Goal: Task Accomplishment & Management: Use online tool/utility

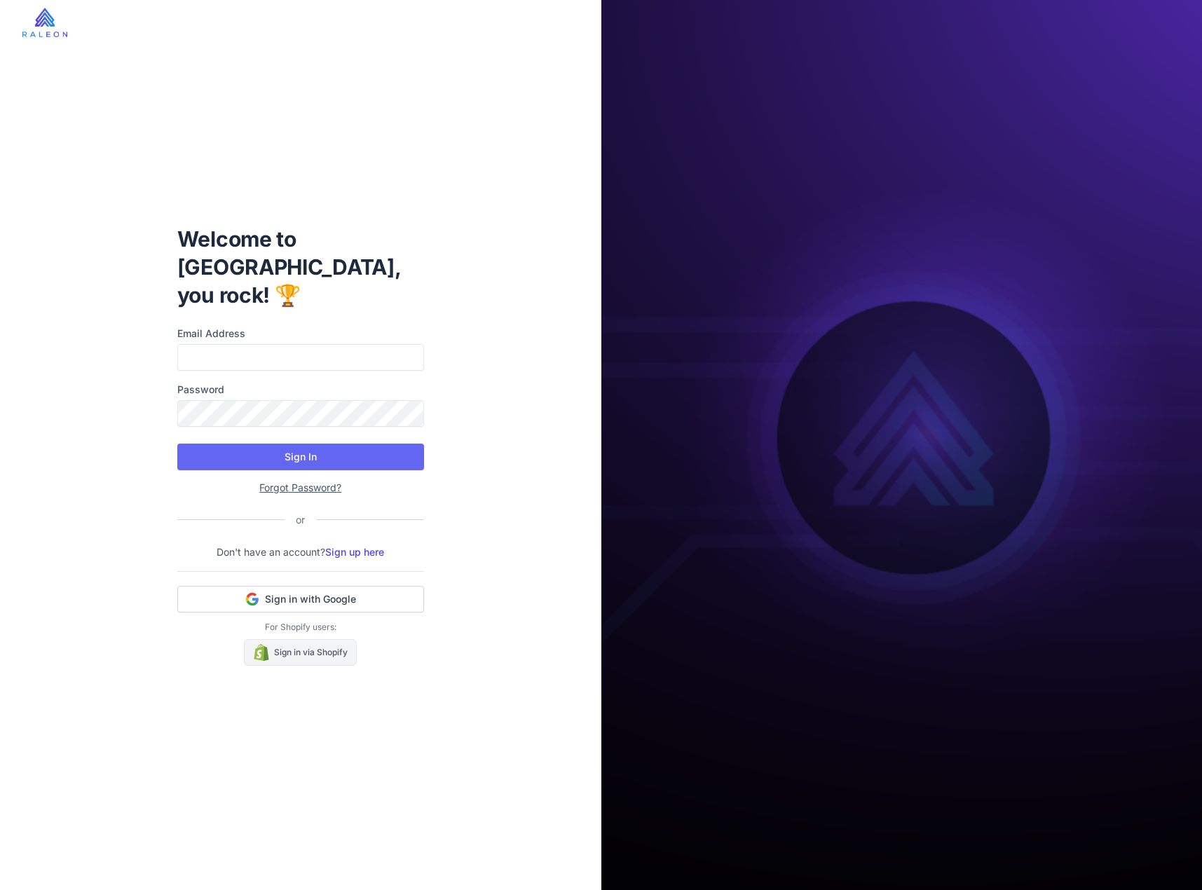
click at [313, 642] on link "Sign in via Shopify" at bounding box center [300, 652] width 113 height 27
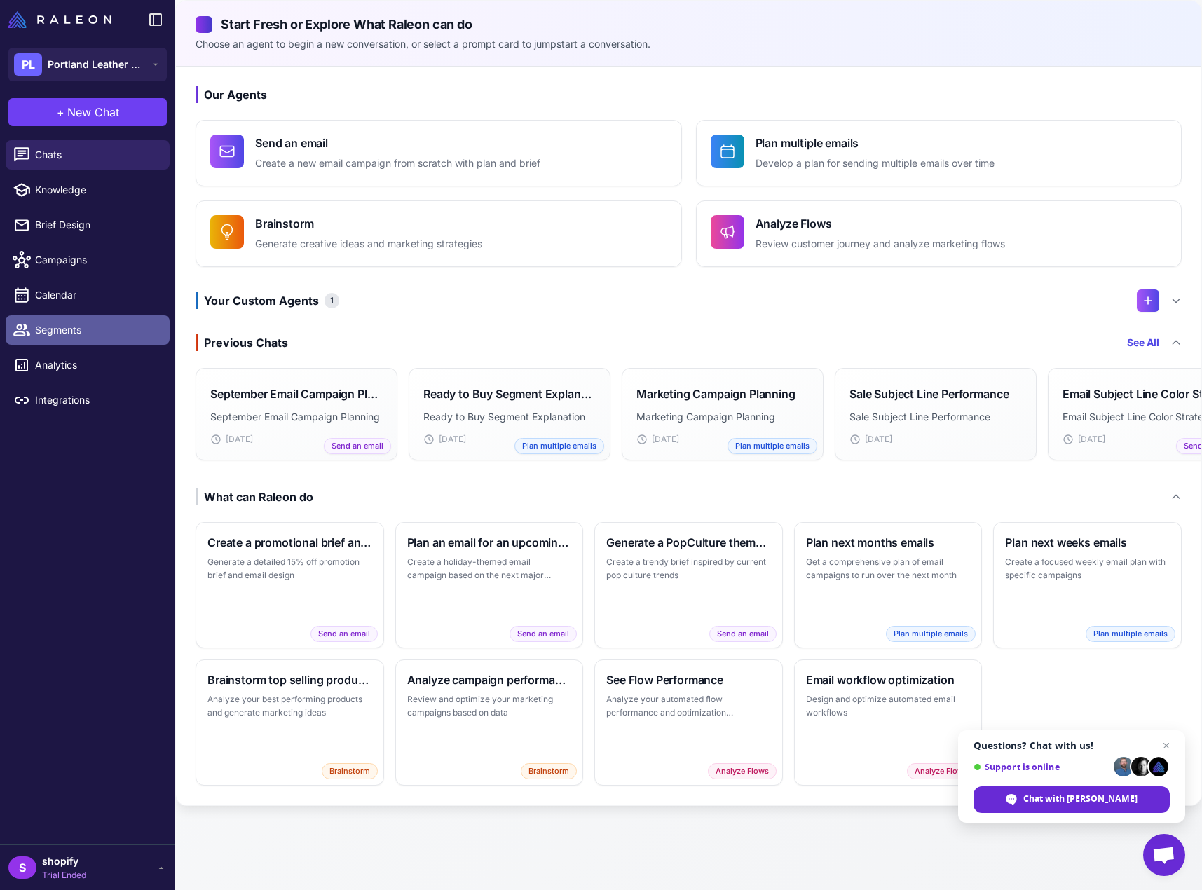
click at [95, 325] on span "Segments" at bounding box center [96, 330] width 123 height 15
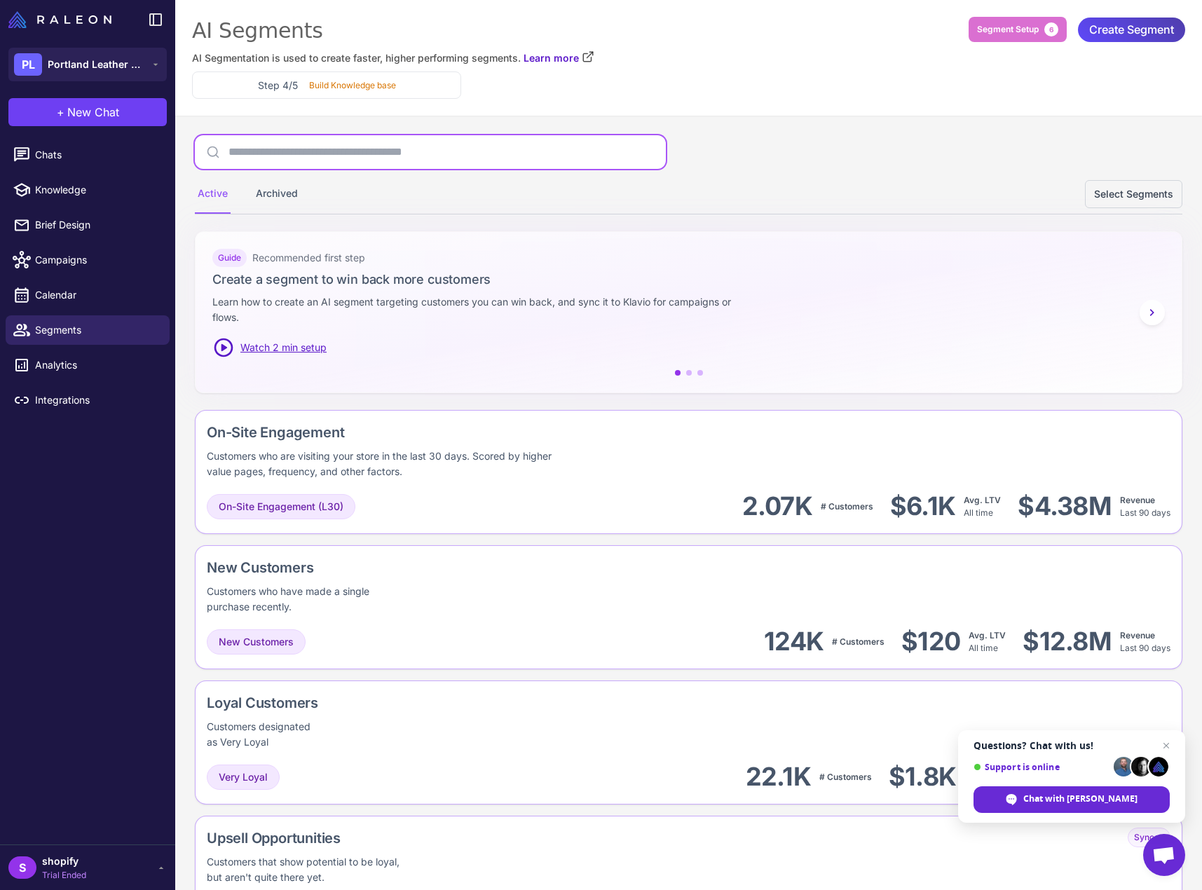
click at [343, 144] on input "text" at bounding box center [430, 152] width 471 height 34
click at [1153, 23] on span "Create Segment" at bounding box center [1132, 30] width 85 height 25
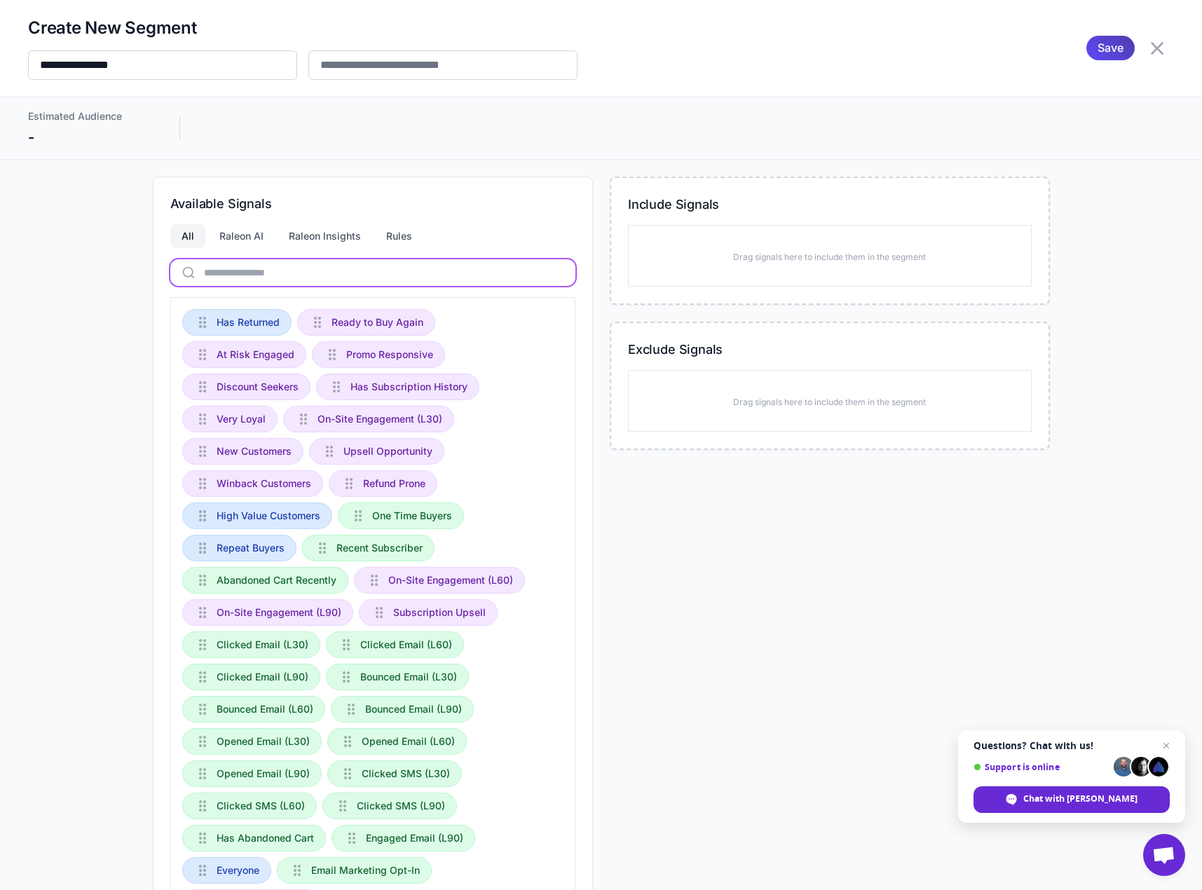
click at [325, 266] on input "text" at bounding box center [372, 272] width 405 height 27
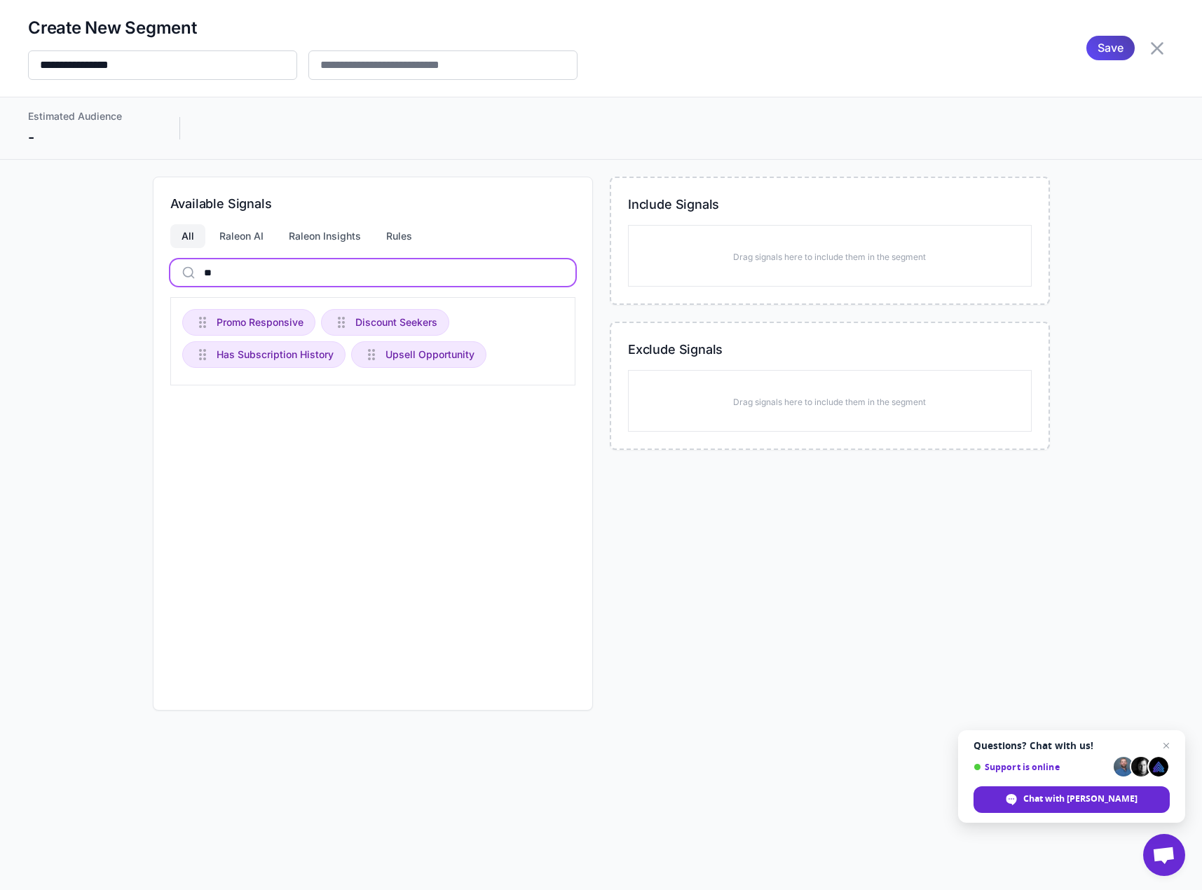
type input "*"
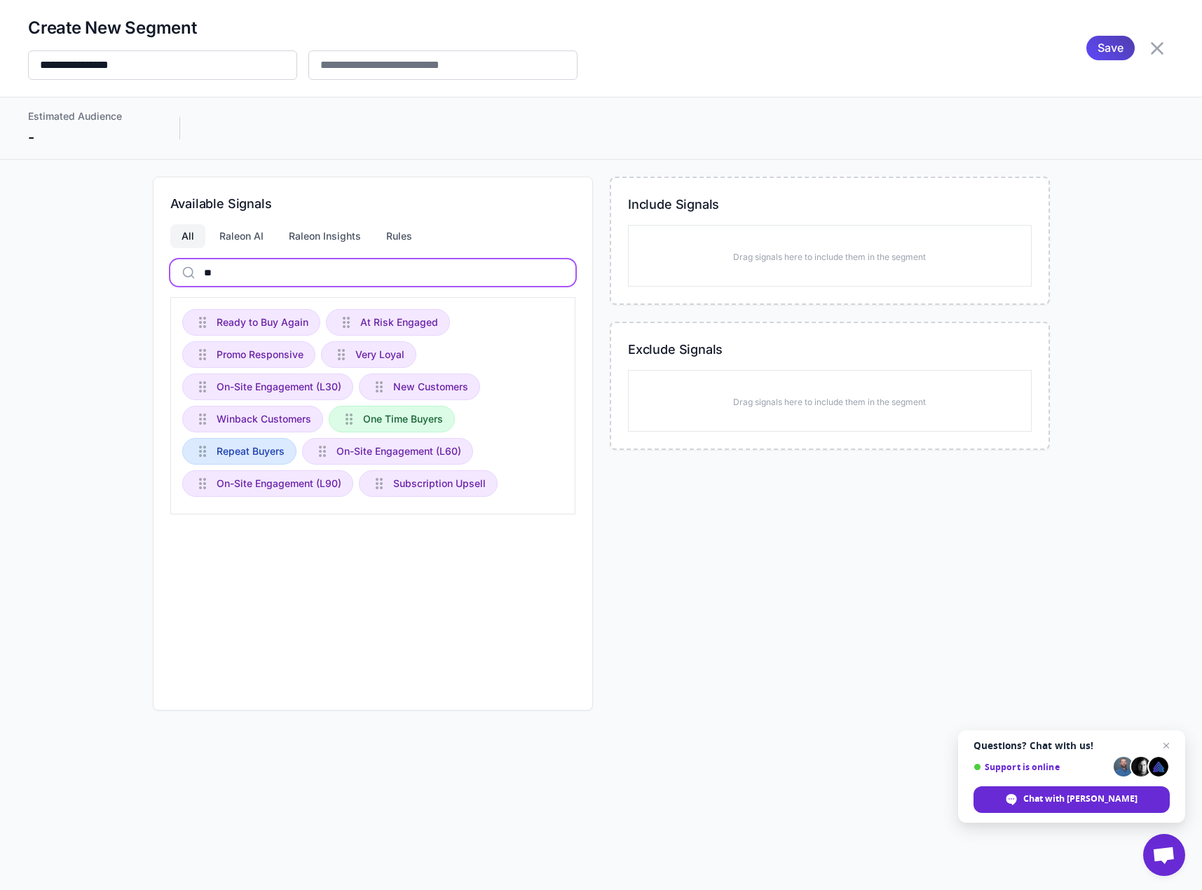
type input "*"
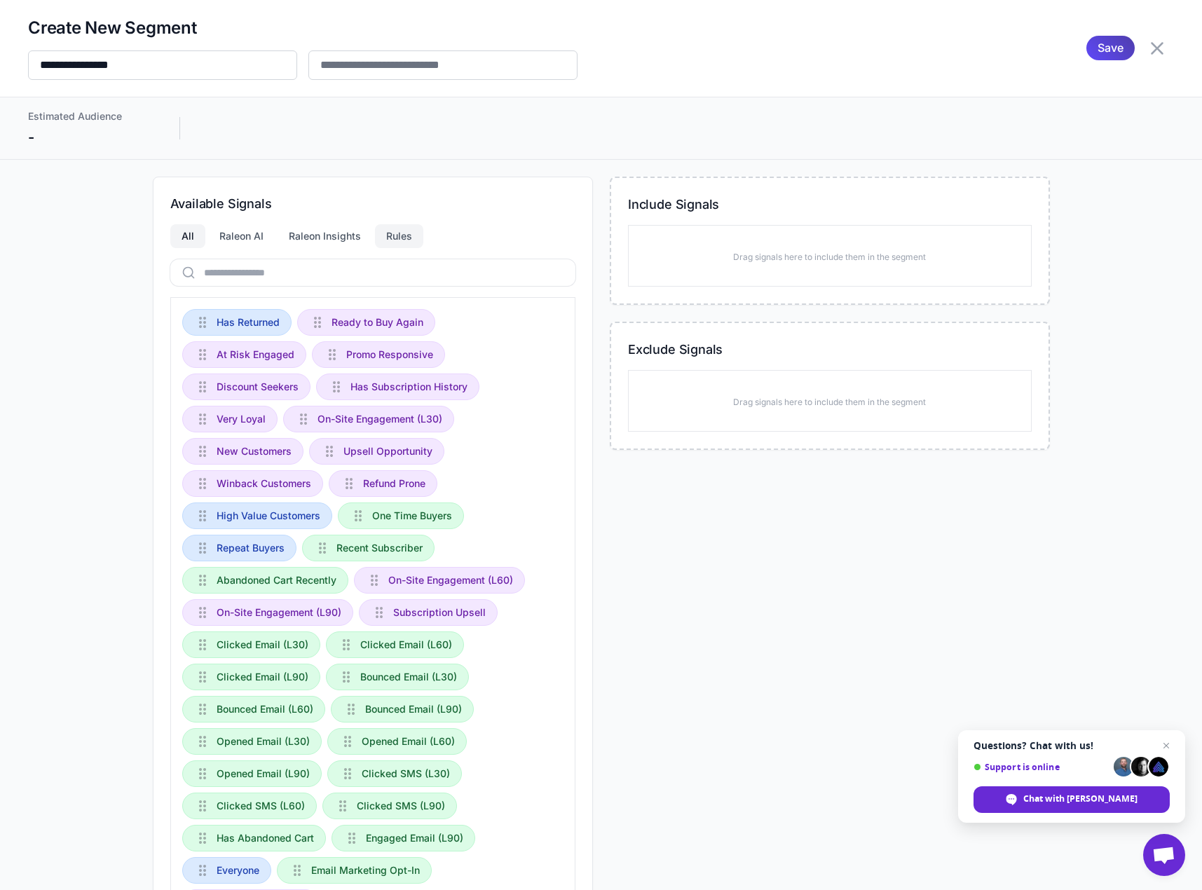
click at [412, 236] on div "Rules" at bounding box center [399, 236] width 48 height 24
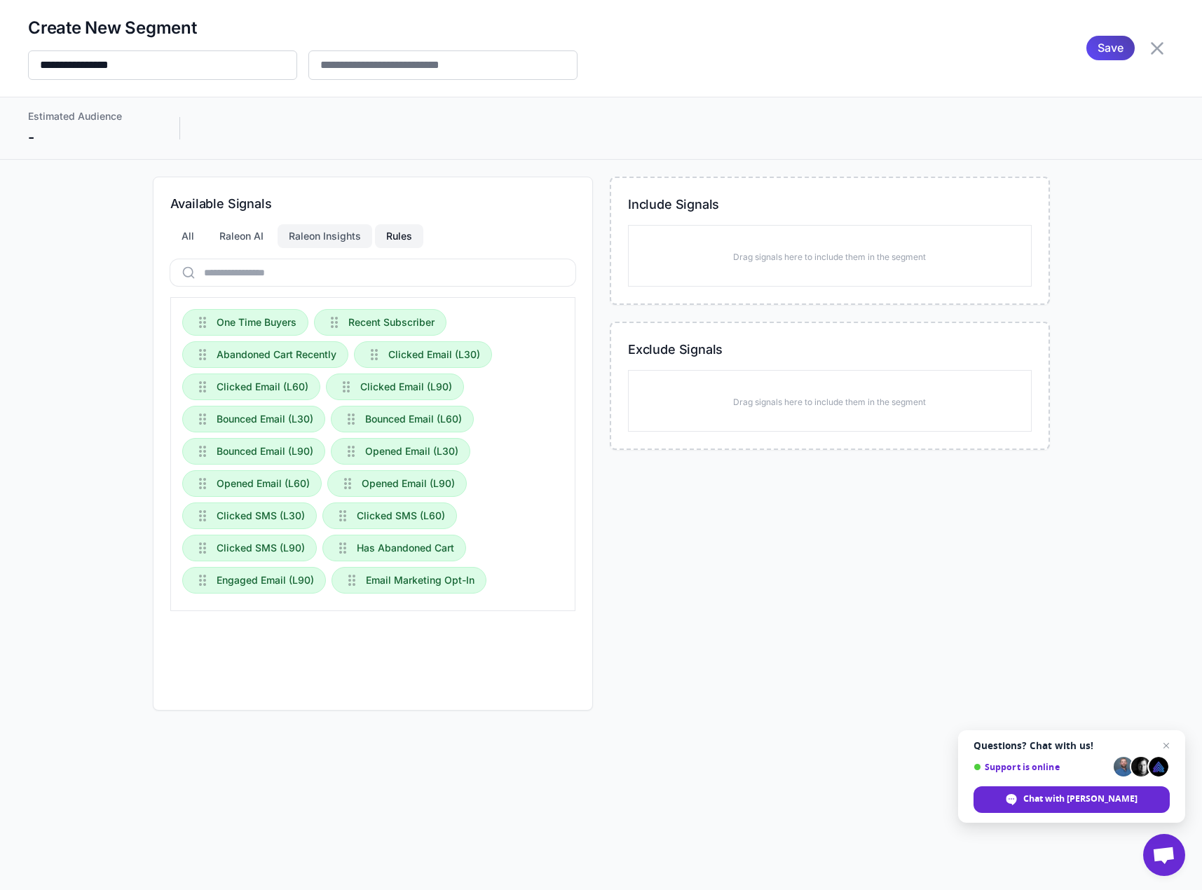
click at [298, 225] on div "Raleon Insights" at bounding box center [325, 236] width 95 height 24
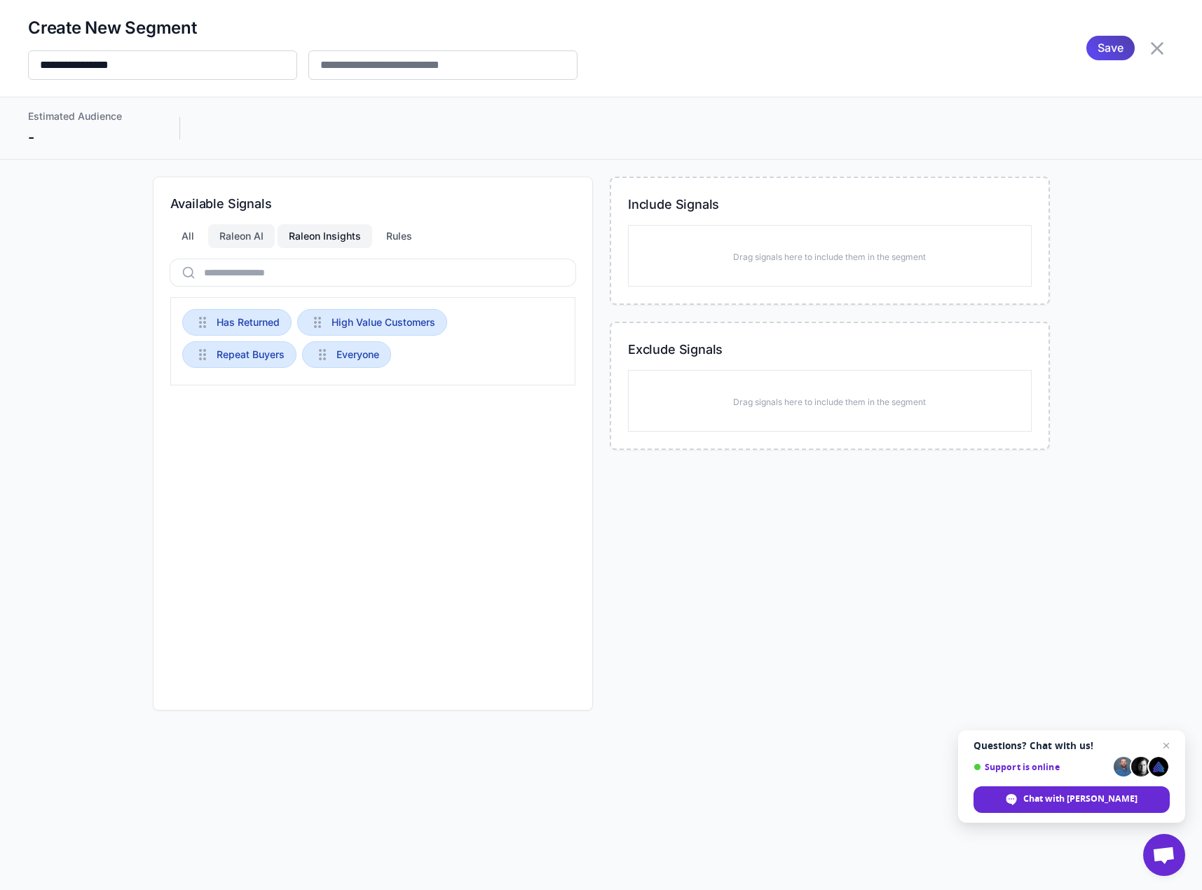
click at [249, 233] on div "Raleon AI" at bounding box center [241, 236] width 67 height 24
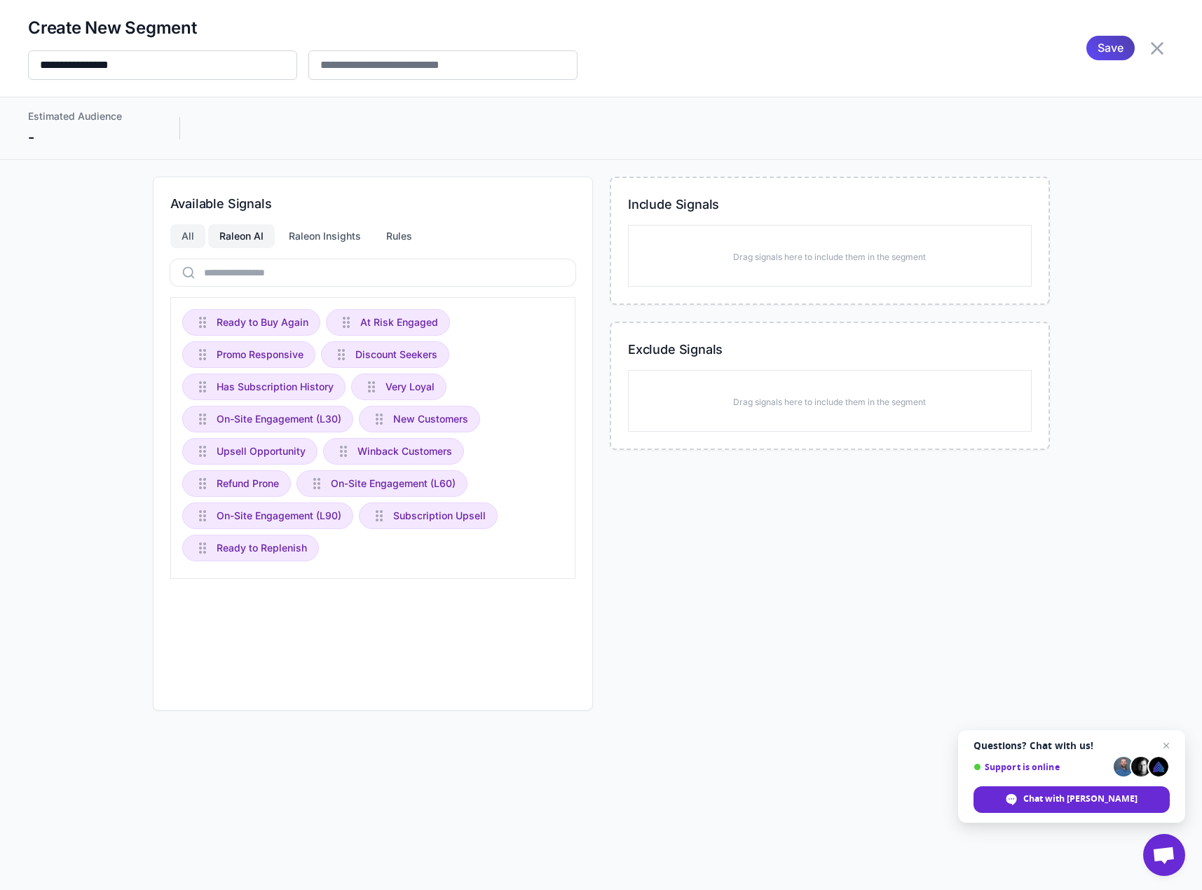
click at [186, 233] on div "All" at bounding box center [187, 236] width 35 height 24
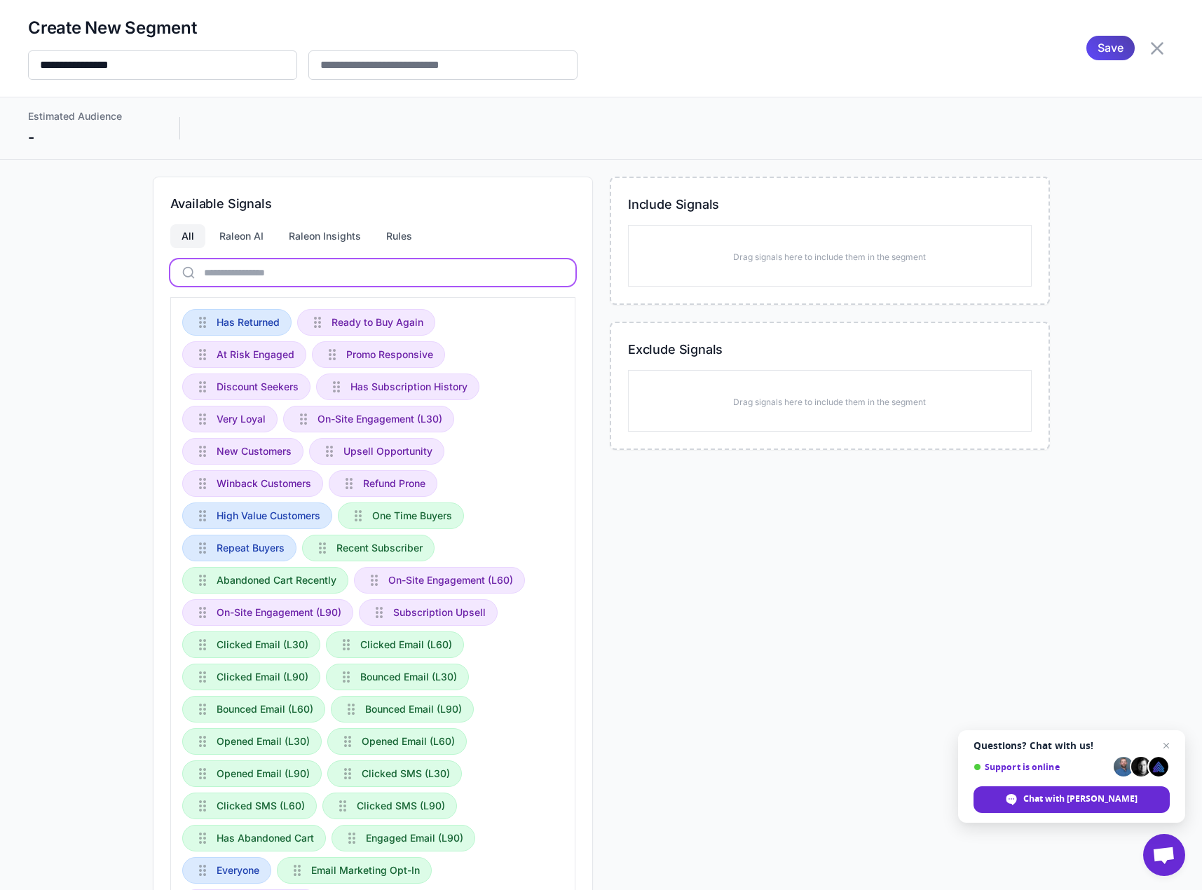
click at [241, 284] on input "text" at bounding box center [372, 272] width 405 height 27
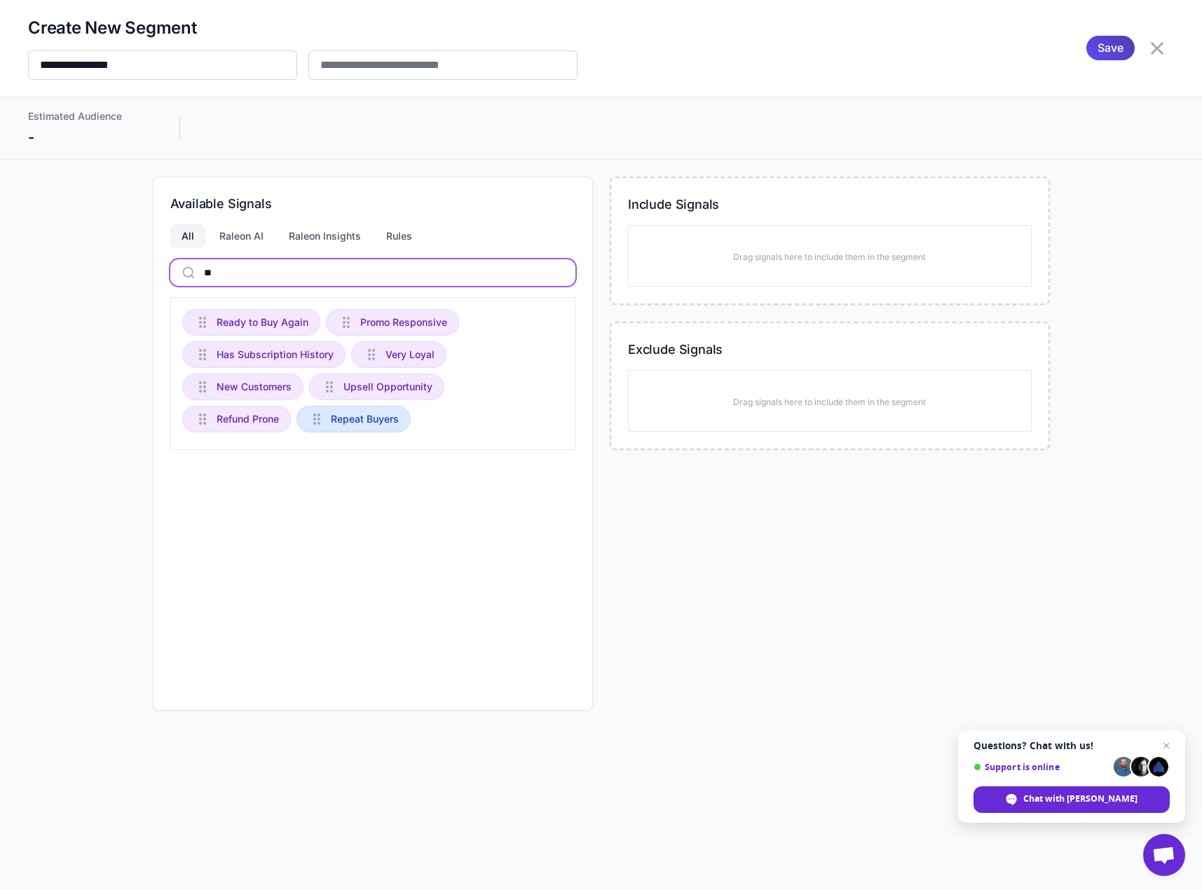
type input "*"
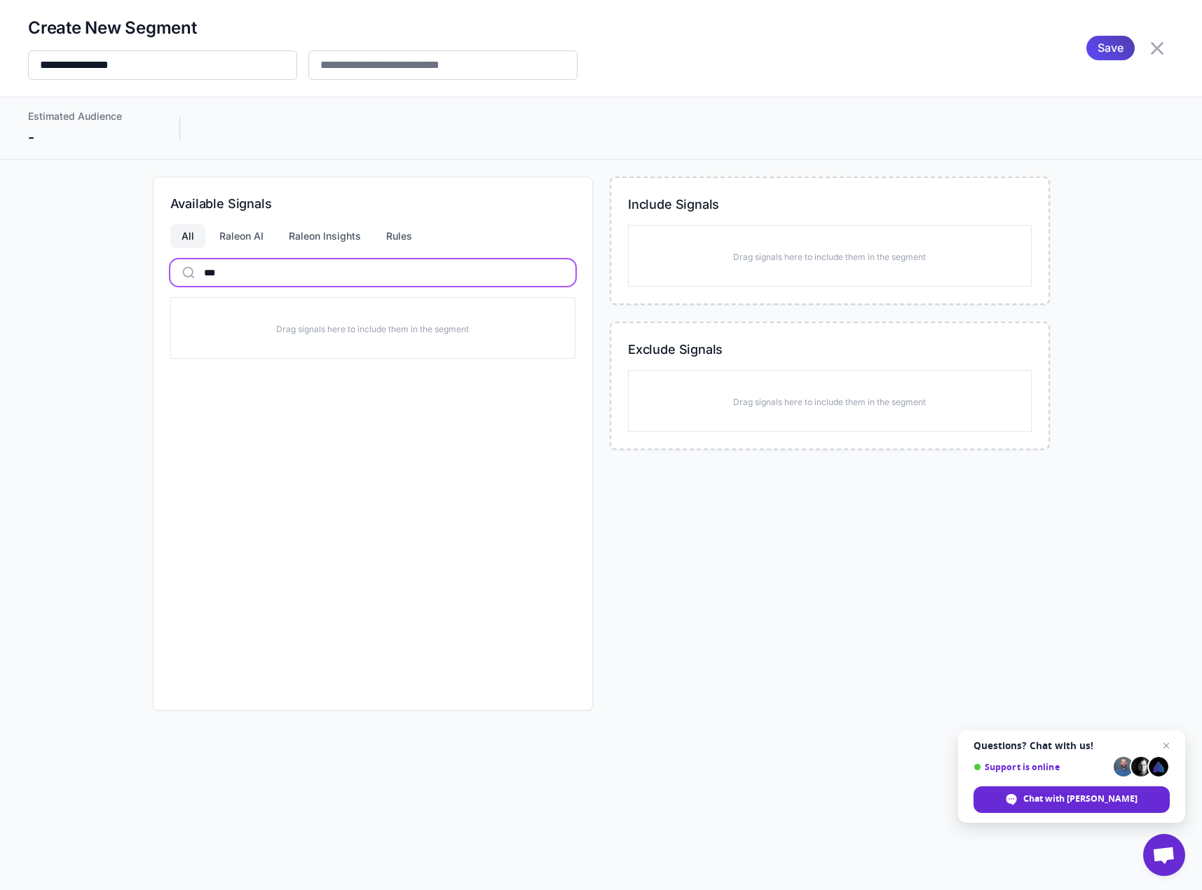
type input "***"
